Goal: Navigation & Orientation: Find specific page/section

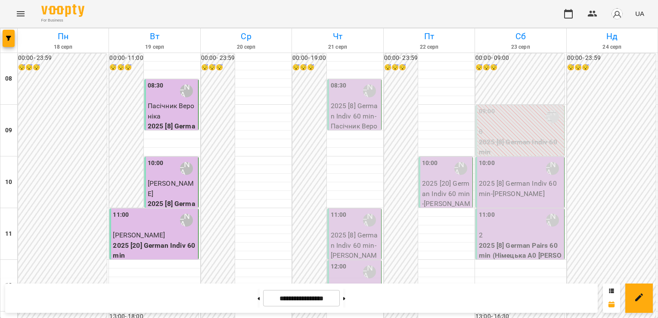
click at [171, 103] on span "Пасічник Вероніка" at bounding box center [171, 111] width 47 height 19
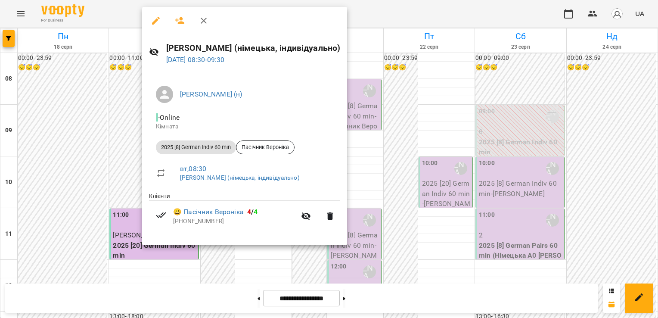
click at [116, 113] on div at bounding box center [329, 159] width 658 height 318
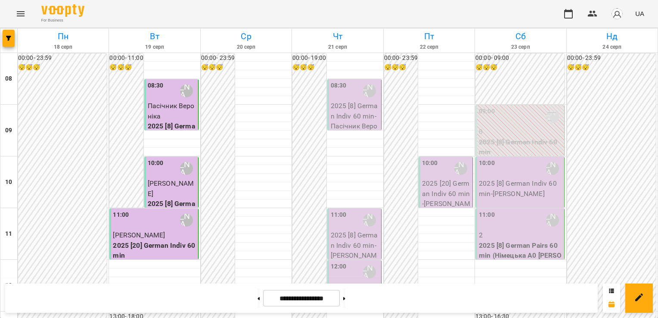
scroll to position [346, 0]
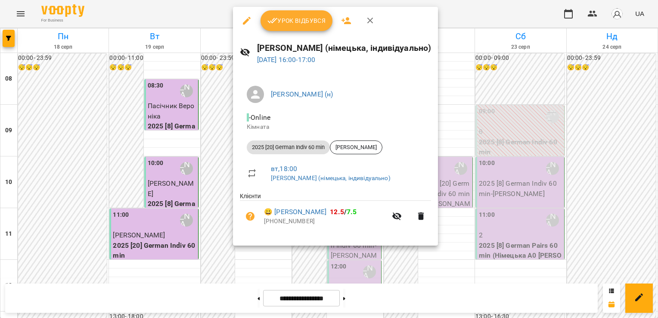
click at [174, 141] on div at bounding box center [329, 159] width 658 height 318
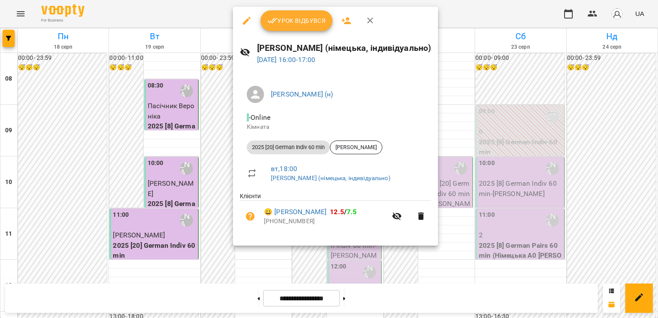
click at [199, 141] on div at bounding box center [329, 159] width 658 height 318
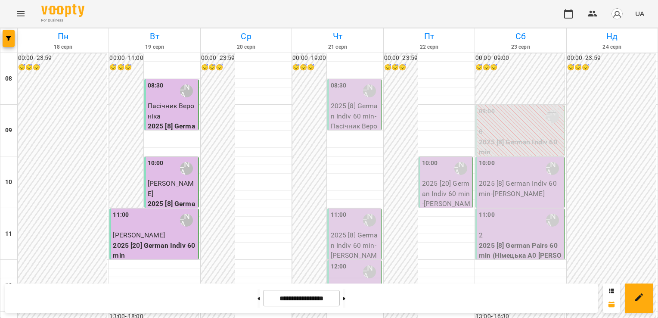
scroll to position [0, 0]
click at [619, 14] on img "button" at bounding box center [617, 14] width 12 height 12
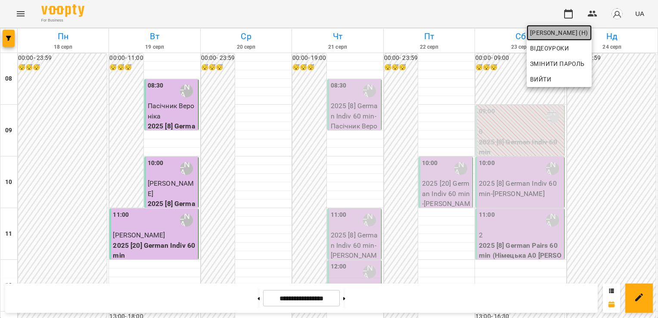
click at [588, 29] on span "[PERSON_NAME] (н)" at bounding box center [559, 33] width 58 height 10
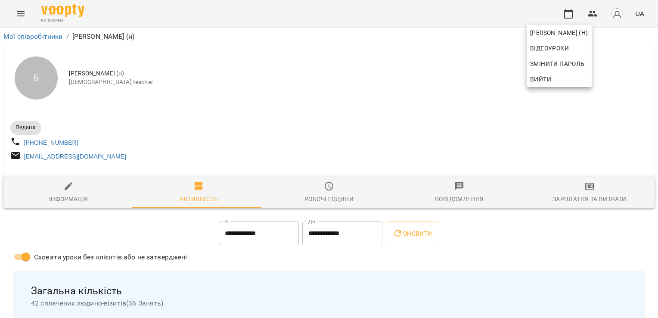
click at [329, 218] on div at bounding box center [329, 159] width 658 height 318
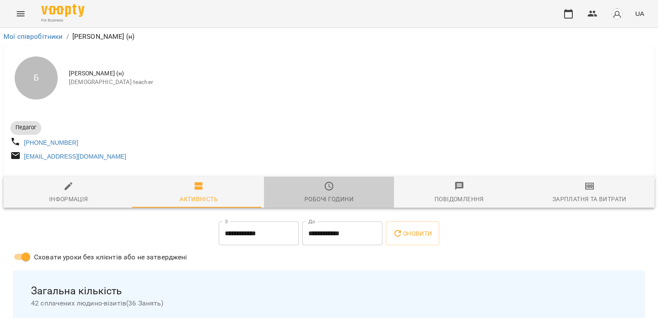
click at [328, 208] on button "Робочі години" at bounding box center [329, 192] width 130 height 31
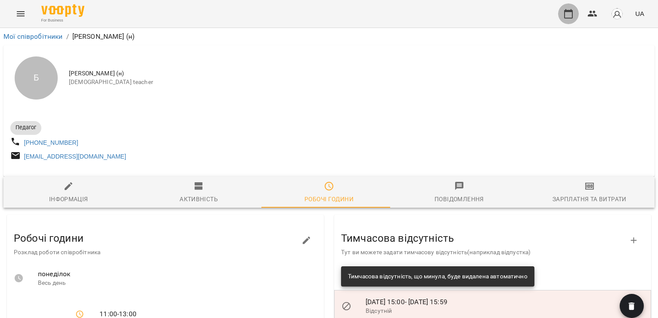
click at [565, 14] on icon "button" at bounding box center [568, 13] width 9 height 9
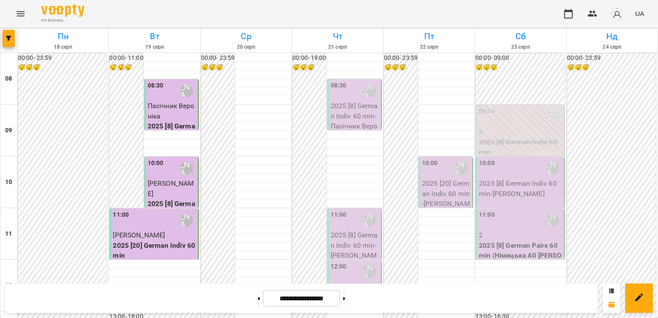
click at [361, 109] on p "2025 [8] German Indiv 60 min - [PERSON_NAME]" at bounding box center [355, 121] width 49 height 40
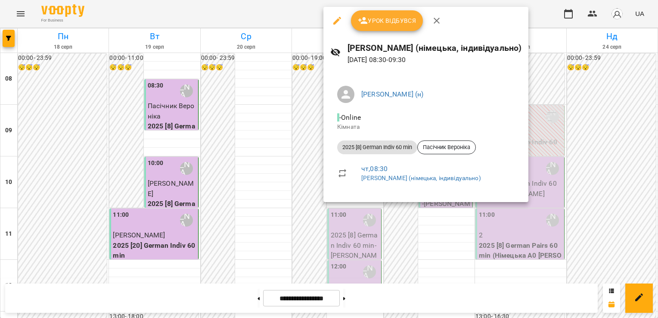
click at [273, 98] on div at bounding box center [329, 159] width 658 height 318
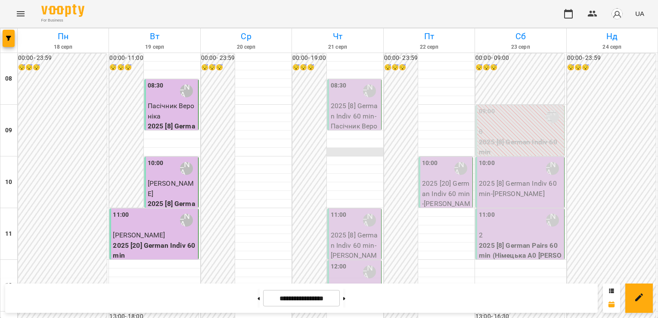
scroll to position [119, 0]
click at [342, 282] on p "2025 [8] German Pairs 60 min - Німецька А0 [PERSON_NAME] - пара" at bounding box center [355, 307] width 49 height 51
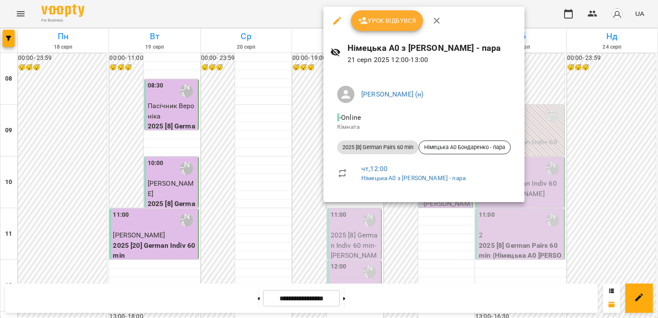
click at [246, 161] on div at bounding box center [329, 159] width 658 height 318
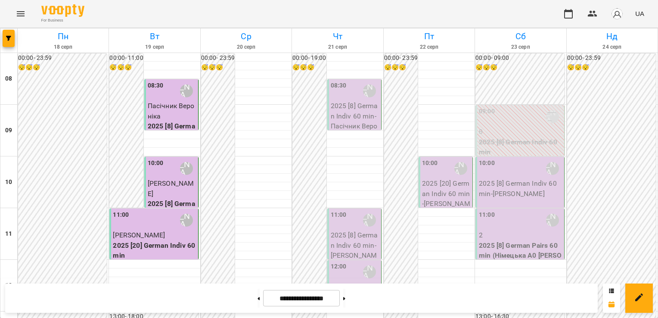
scroll to position [60, 0]
